Goal: Transaction & Acquisition: Purchase product/service

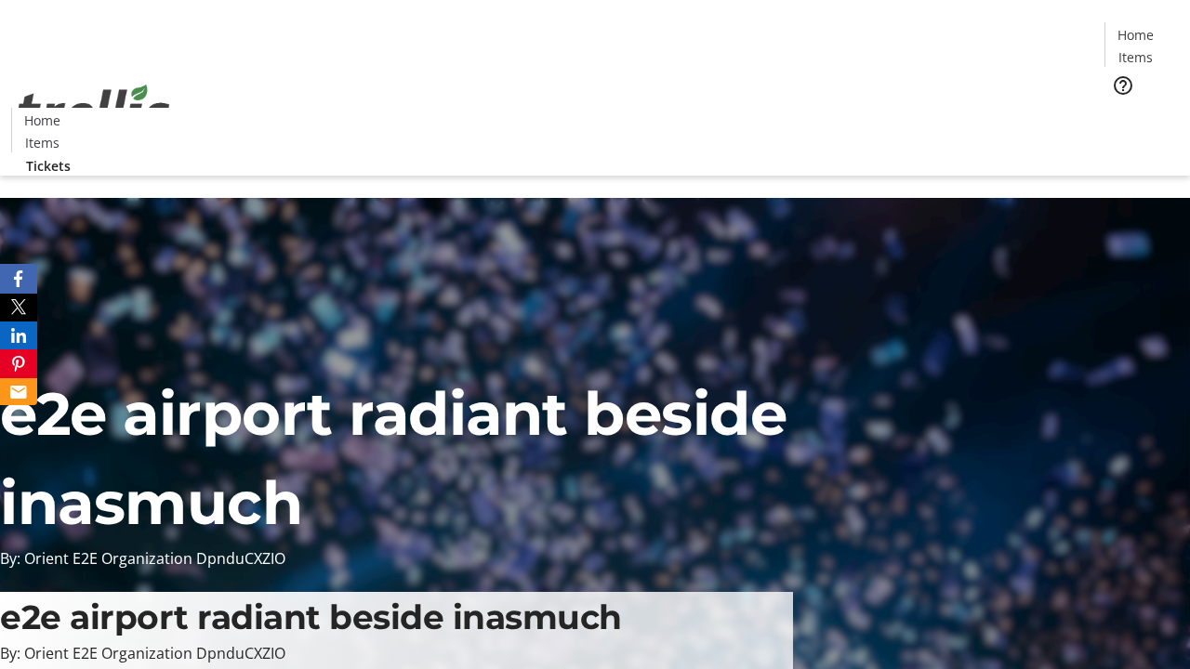
click at [1119, 108] on span "Tickets" at bounding box center [1141, 118] width 45 height 20
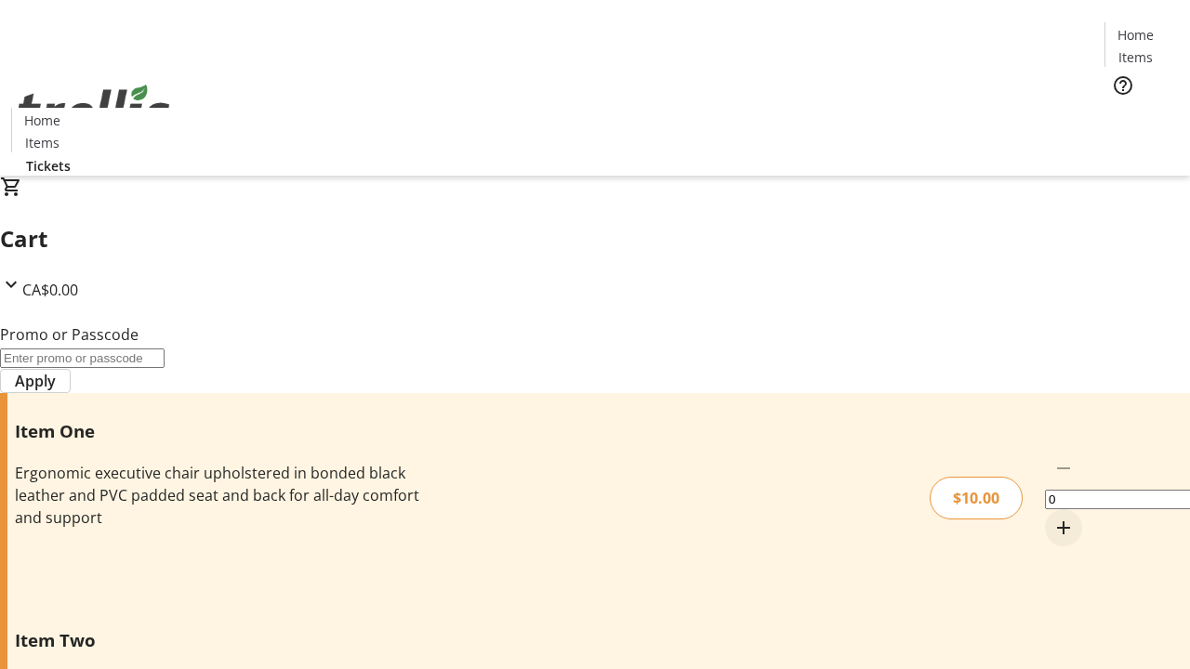
click at [1052, 517] on mat-icon "Increment by one" at bounding box center [1063, 528] width 22 height 22
type input "1"
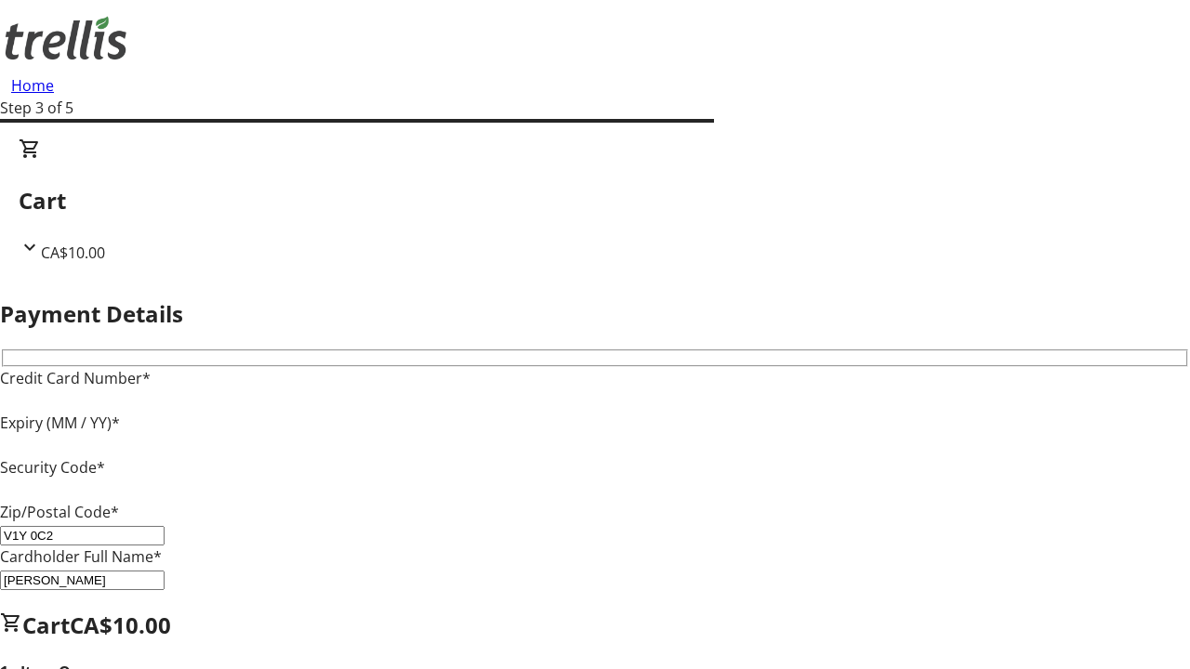
type input "V1Y 0C2"
